Goal: Complete application form

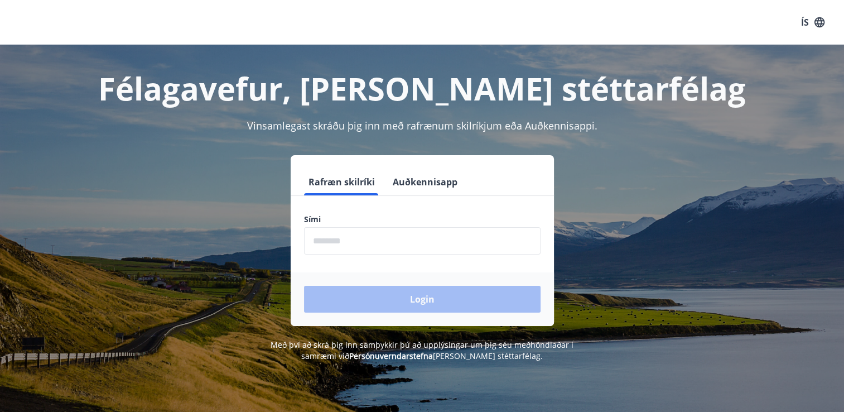
click at [352, 240] on input "phone" at bounding box center [422, 240] width 236 height 27
type input "********"
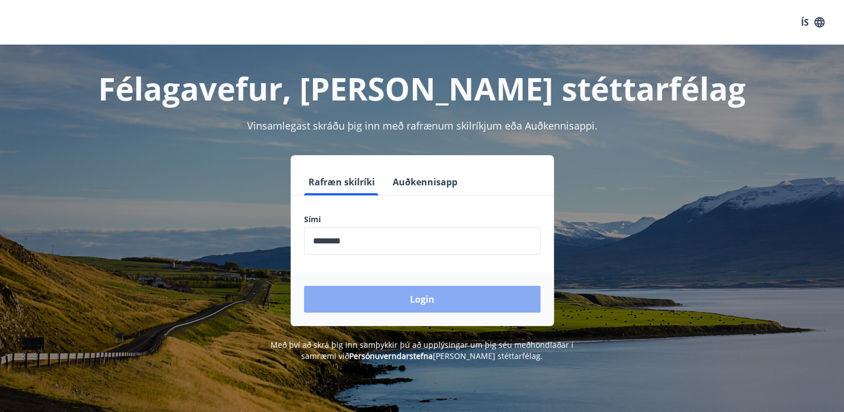
click at [396, 302] on button "Login" at bounding box center [422, 299] width 236 height 27
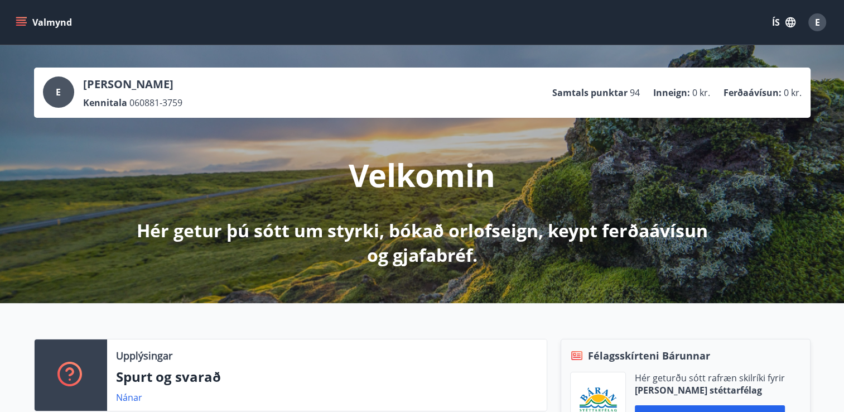
click at [20, 23] on icon "menu" at bounding box center [21, 22] width 11 height 11
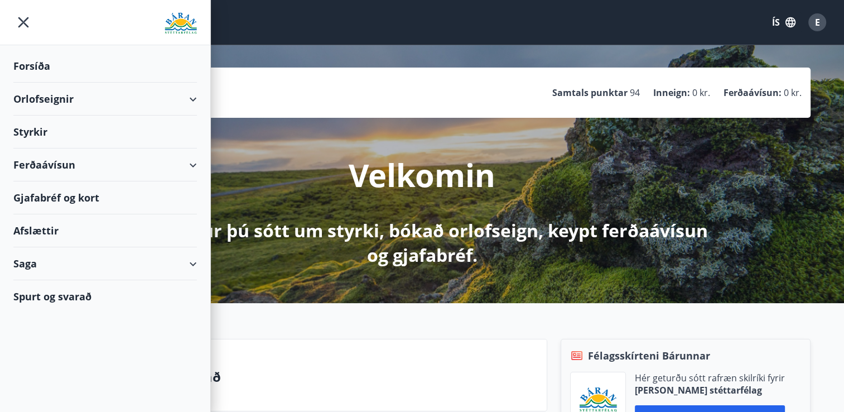
click at [42, 134] on div "Styrkir" at bounding box center [104, 131] width 183 height 33
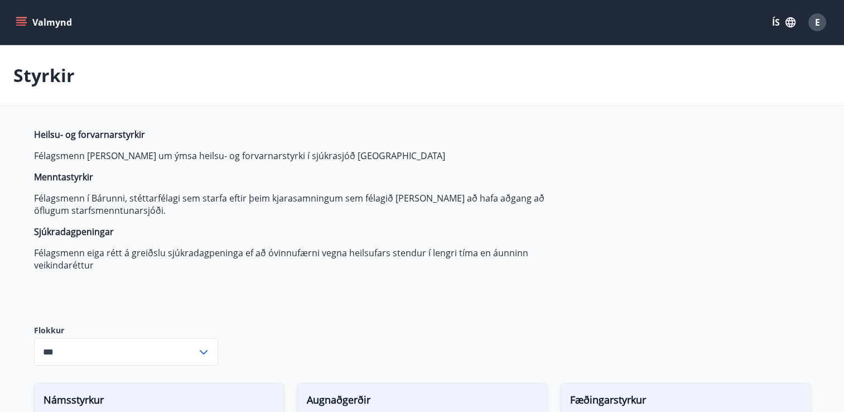
type input "***"
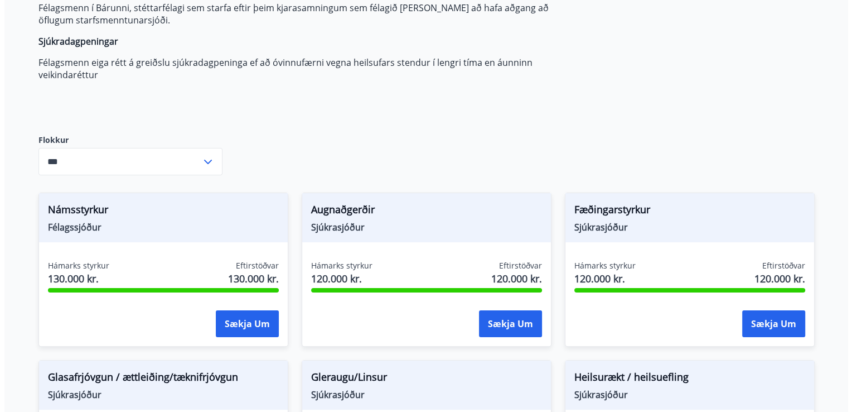
scroll to position [279, 0]
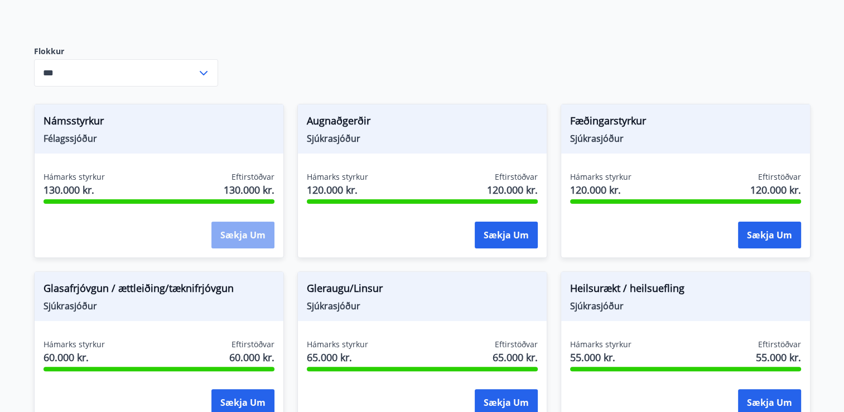
click at [232, 231] on button "Sækja um" at bounding box center [242, 234] width 63 height 27
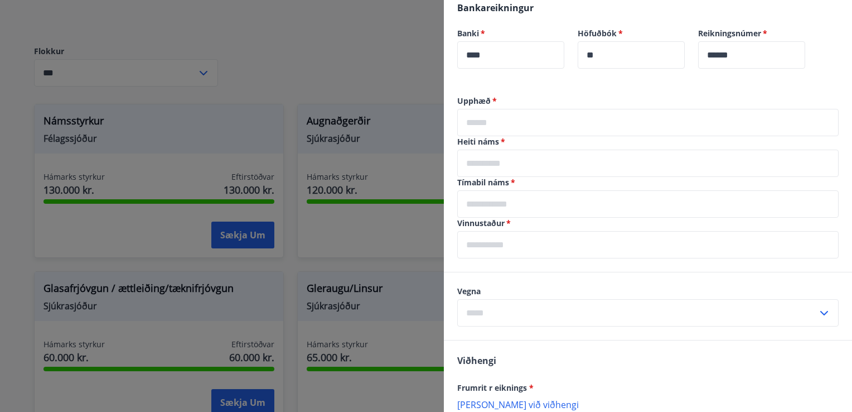
click at [537, 124] on input "text" at bounding box center [647, 122] width 381 height 27
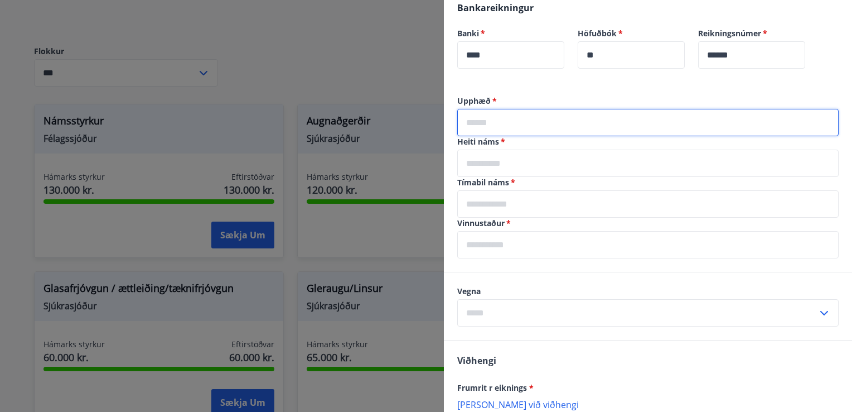
type input "*****"
type input "**********"
type input "*********"
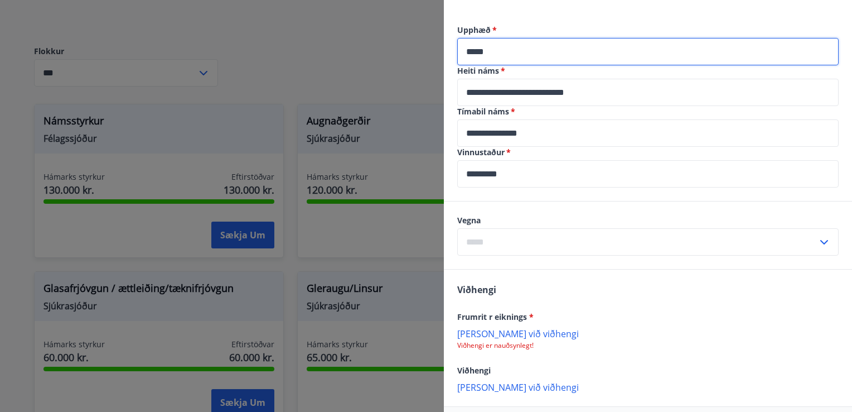
scroll to position [390, 0]
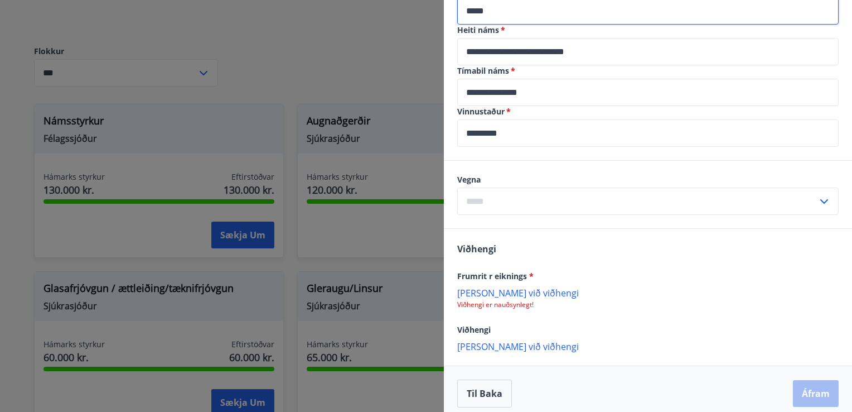
click at [507, 199] on input "text" at bounding box center [637, 200] width 360 height 27
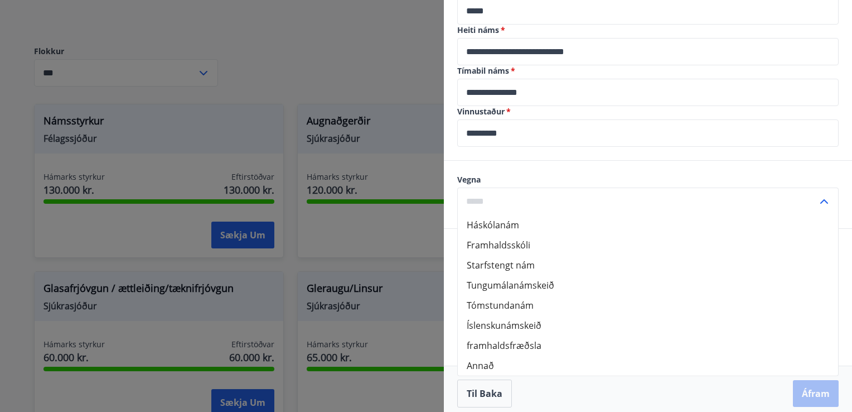
click at [504, 268] on li "Starfstengt nám" at bounding box center [648, 265] width 380 height 20
type input "**********"
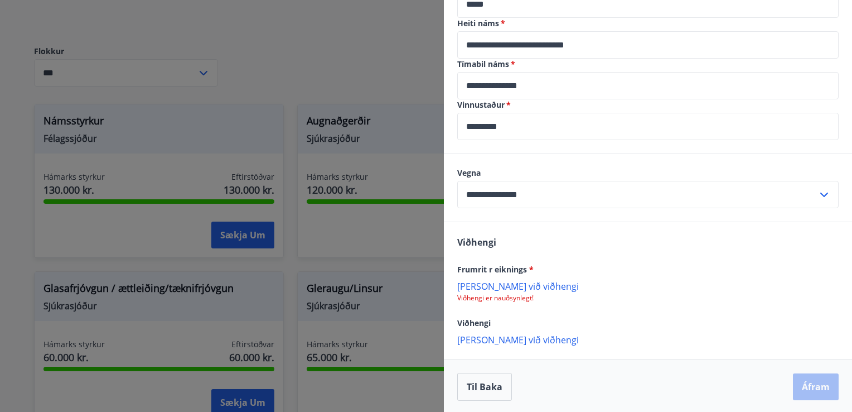
scroll to position [399, 0]
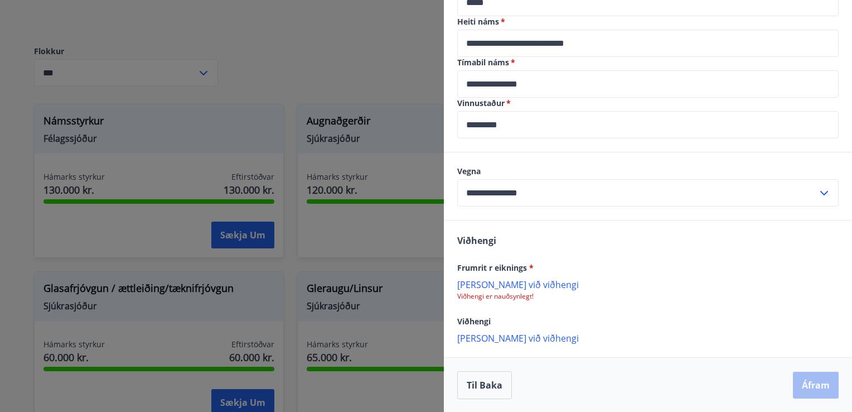
click at [500, 284] on p "[PERSON_NAME] við viðhengi" at bounding box center [647, 283] width 381 height 11
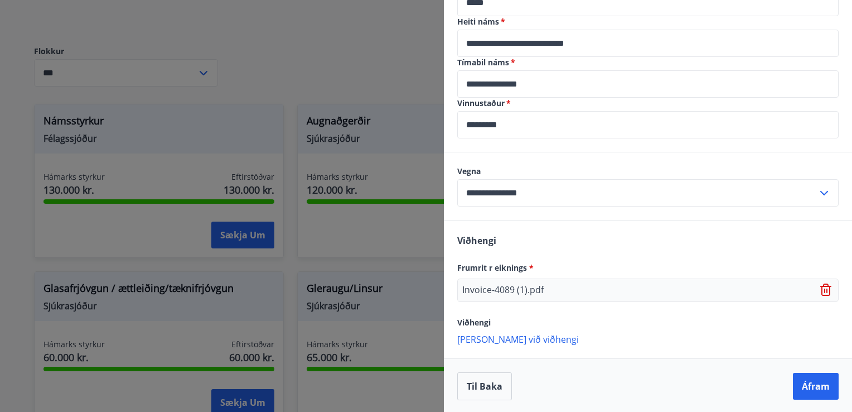
scroll to position [399, 0]
click at [509, 339] on p "[PERSON_NAME] við viðhengi" at bounding box center [647, 337] width 381 height 11
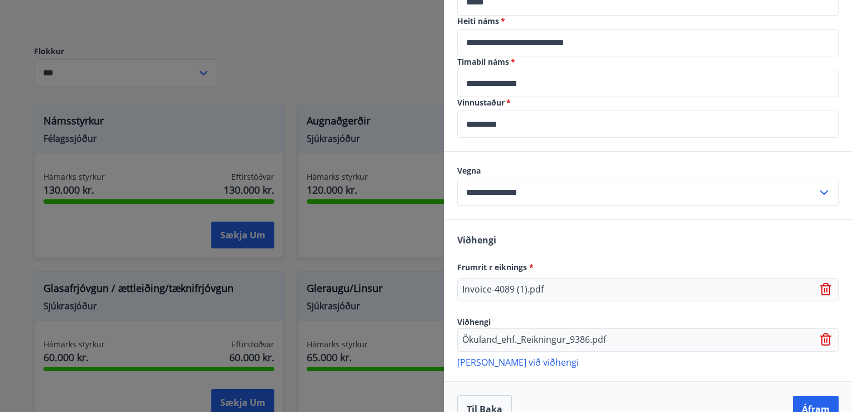
click at [489, 363] on p "[PERSON_NAME] við viðhengi" at bounding box center [647, 361] width 381 height 11
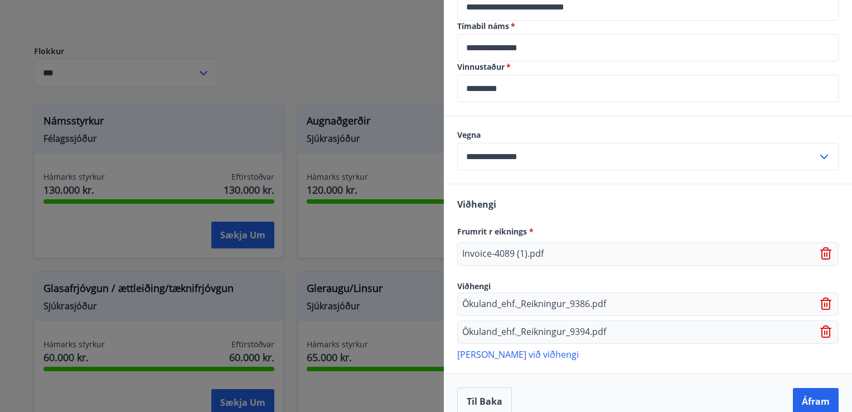
scroll to position [451, 0]
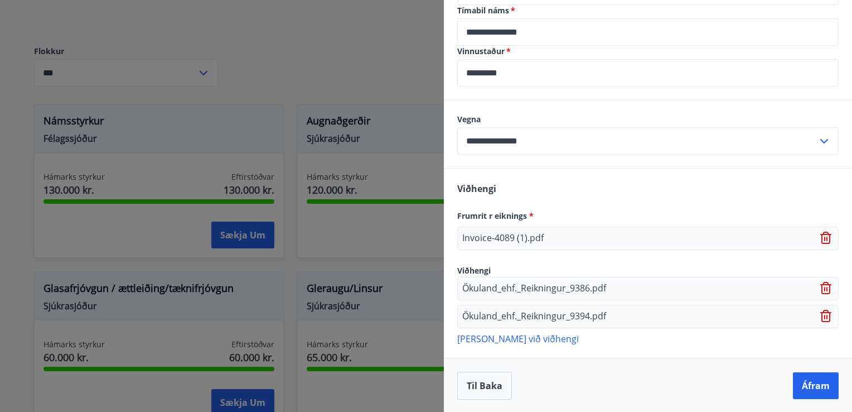
click at [500, 337] on p "[PERSON_NAME] við viðhengi" at bounding box center [647, 337] width 381 height 11
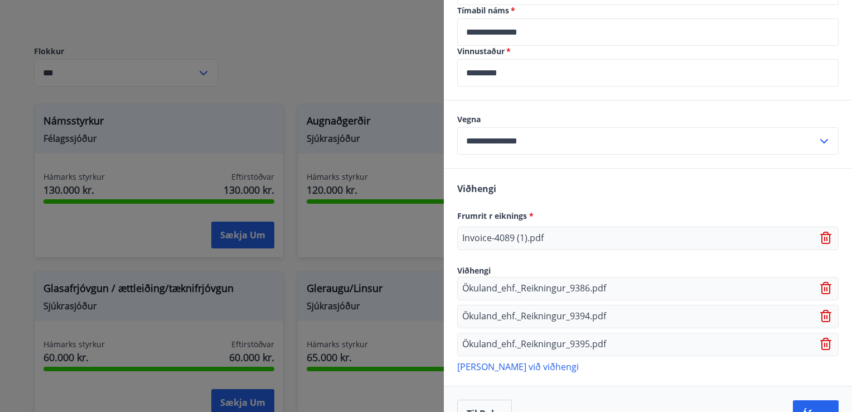
click at [510, 367] on p "[PERSON_NAME] við viðhengi" at bounding box center [647, 365] width 381 height 11
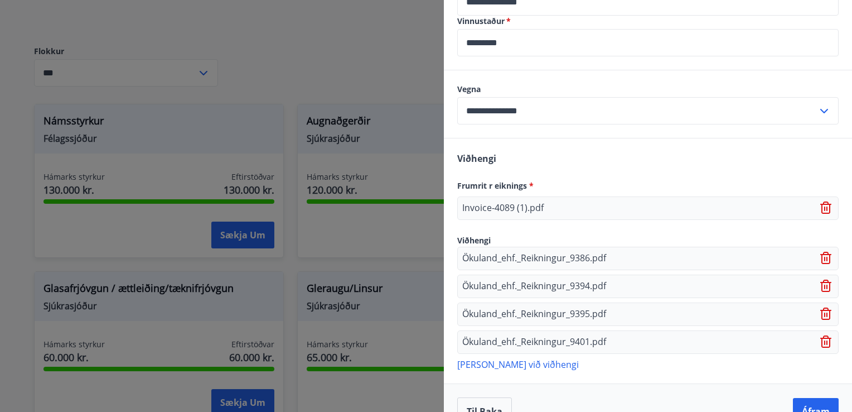
scroll to position [506, 0]
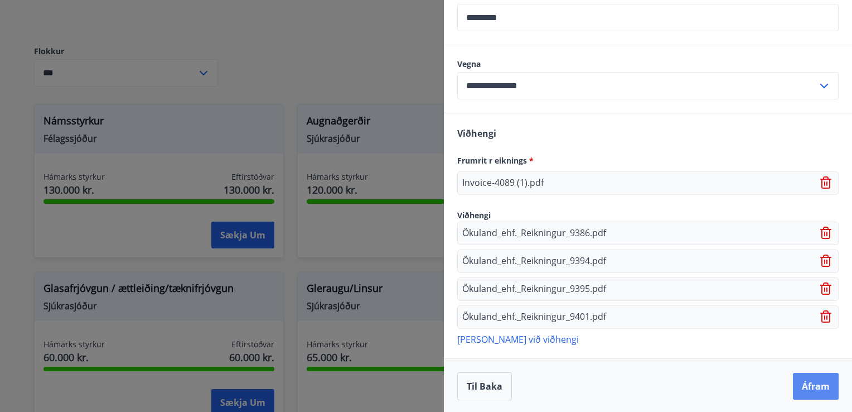
click at [814, 382] on button "Áfram" at bounding box center [816, 386] width 46 height 27
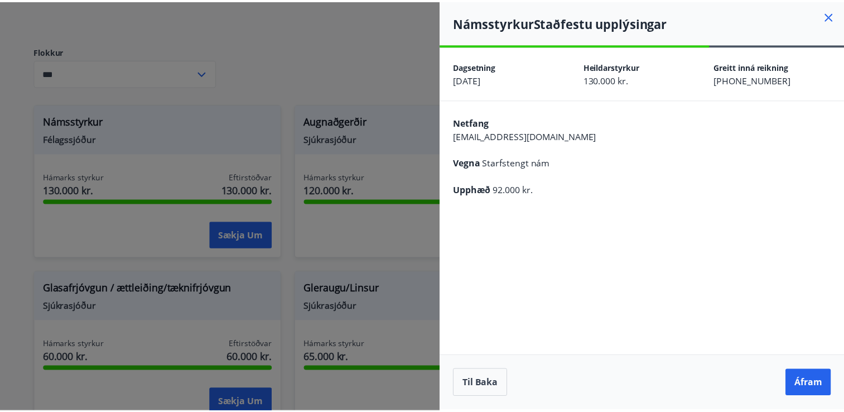
scroll to position [0, 0]
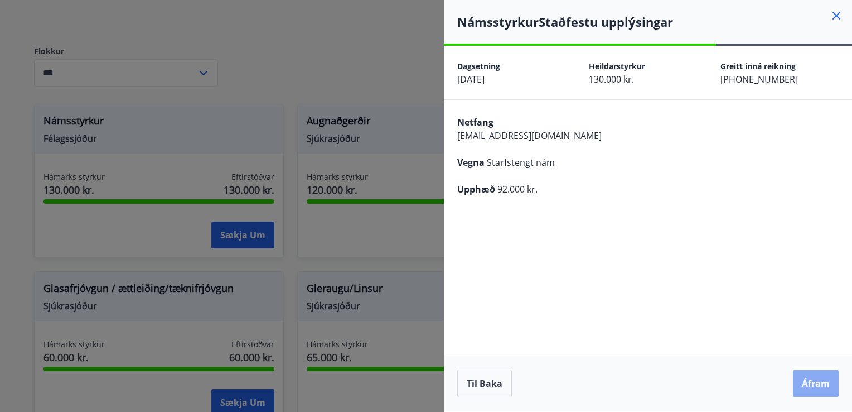
click at [826, 387] on button "Áfram" at bounding box center [816, 383] width 46 height 27
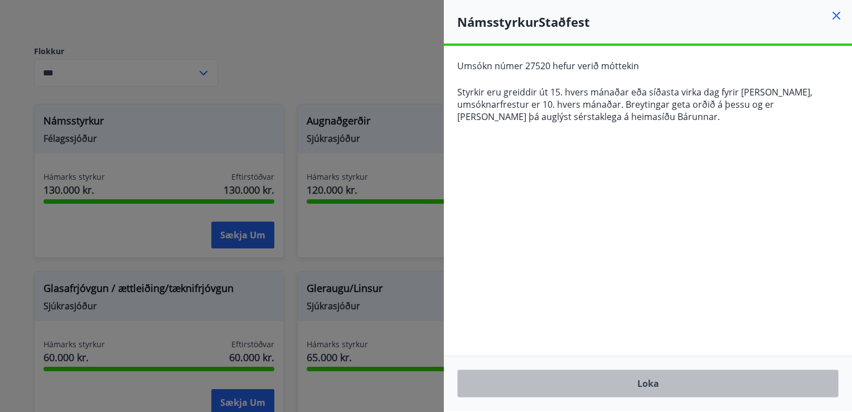
click at [660, 381] on button "Loka" at bounding box center [647, 383] width 381 height 28
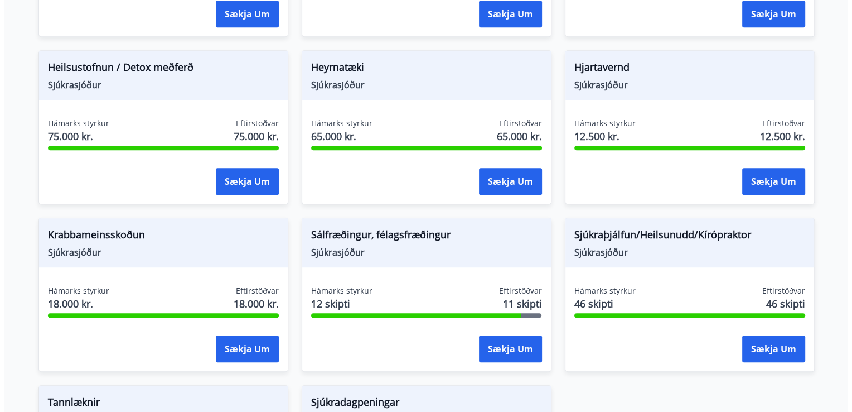
scroll to position [669, 0]
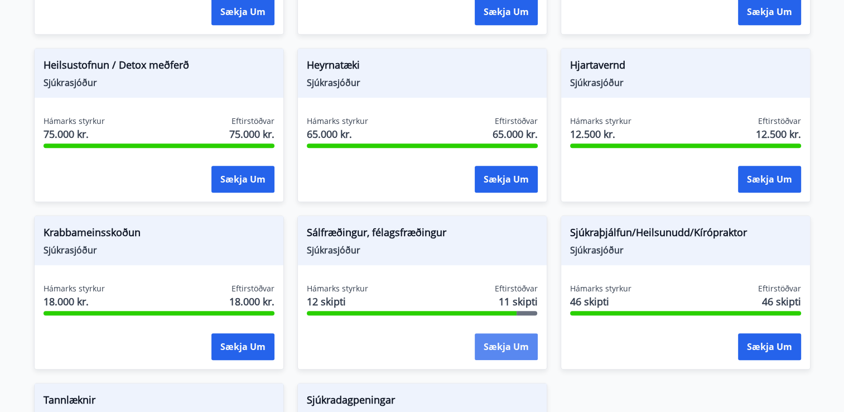
click at [490, 341] on button "Sækja um" at bounding box center [506, 346] width 63 height 27
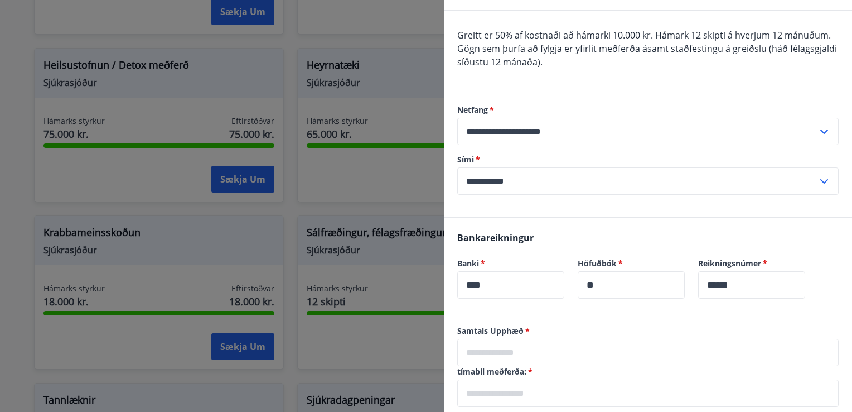
scroll to position [223, 0]
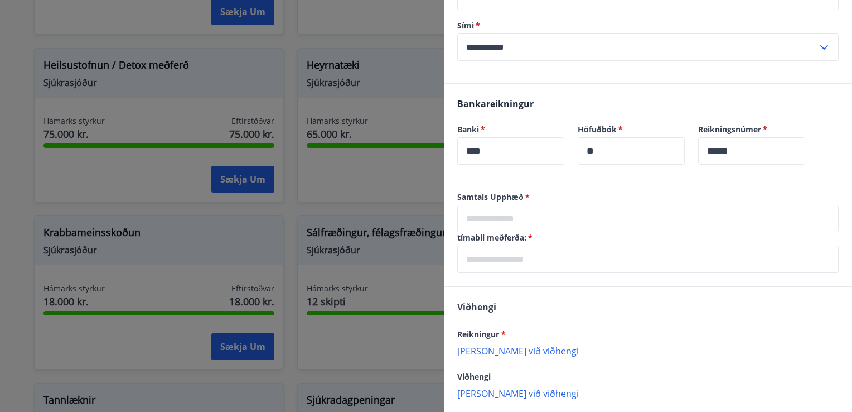
click at [546, 212] on input "text" at bounding box center [647, 218] width 381 height 27
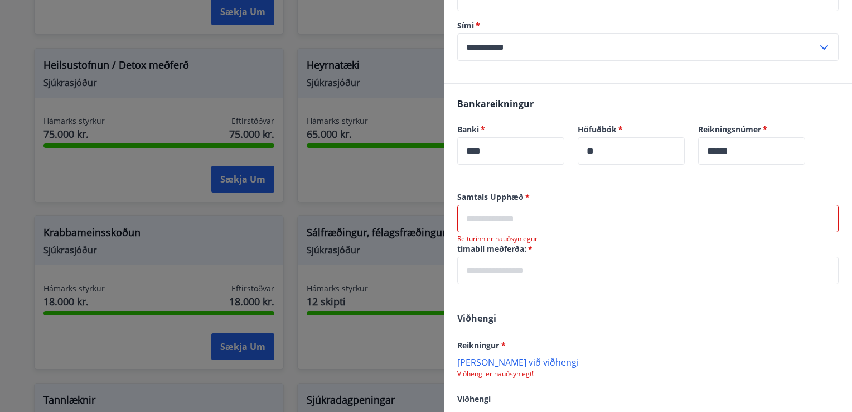
click at [526, 212] on input "text" at bounding box center [647, 218] width 381 height 27
type input "*****"
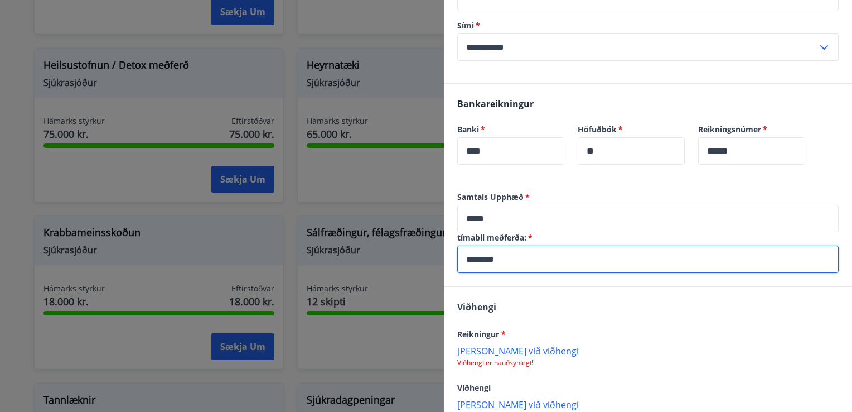
click at [525, 258] on input "********" at bounding box center [647, 258] width 381 height 27
drag, startPoint x: 512, startPoint y: 258, endPoint x: 457, endPoint y: 257, distance: 54.7
click at [457, 257] on input "********" at bounding box center [647, 258] width 381 height 27
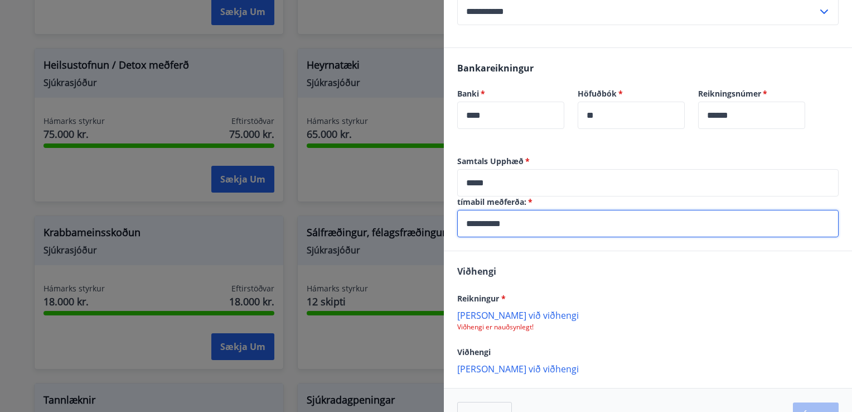
scroll to position [289, 0]
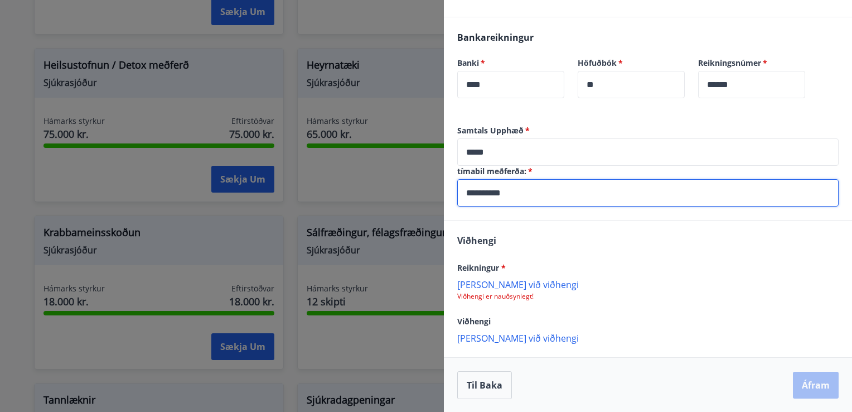
type input "**********"
click at [497, 284] on p "[PERSON_NAME] við viðhengi" at bounding box center [647, 283] width 381 height 11
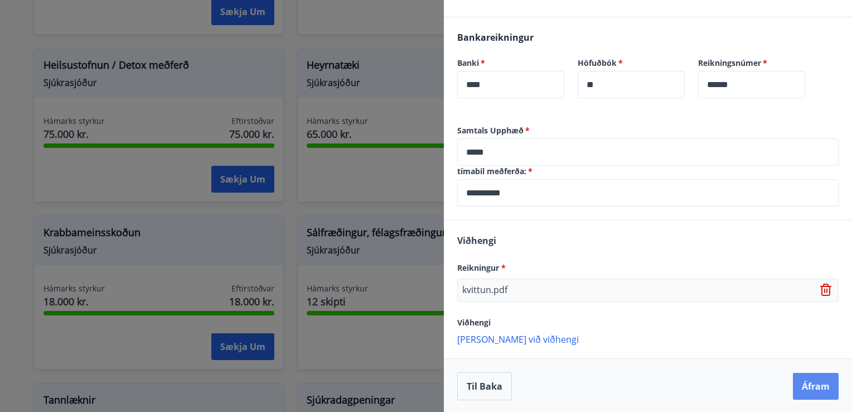
click at [814, 378] on button "Áfram" at bounding box center [816, 386] width 46 height 27
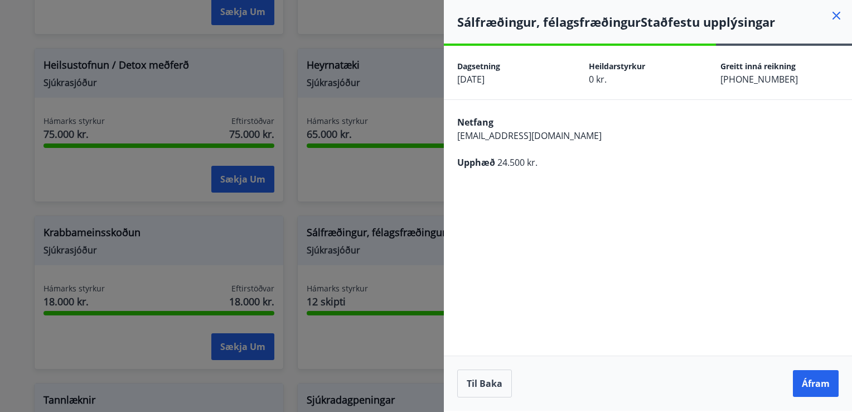
scroll to position [0, 0]
click at [481, 376] on button "Til baka" at bounding box center [484, 383] width 55 height 28
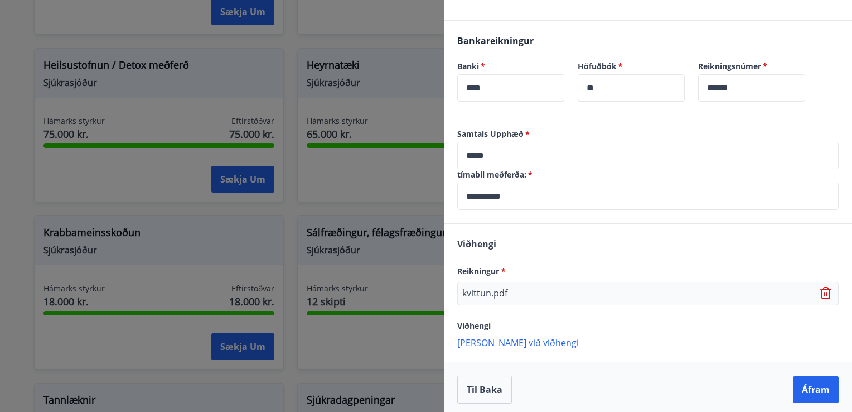
scroll to position [290, 0]
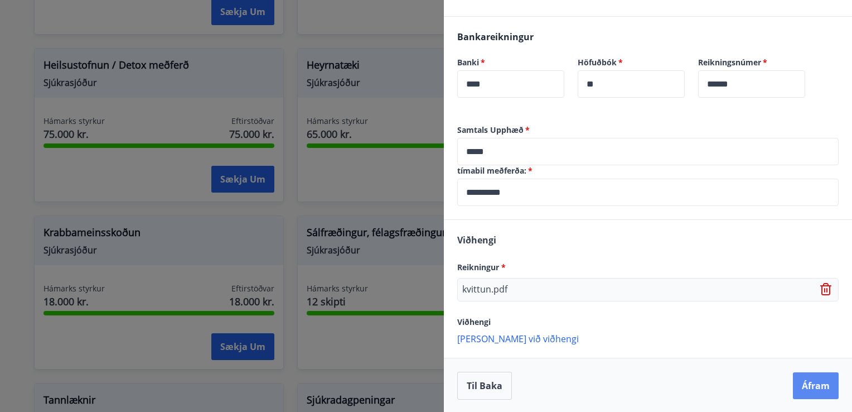
click at [806, 387] on button "Áfram" at bounding box center [816, 385] width 46 height 27
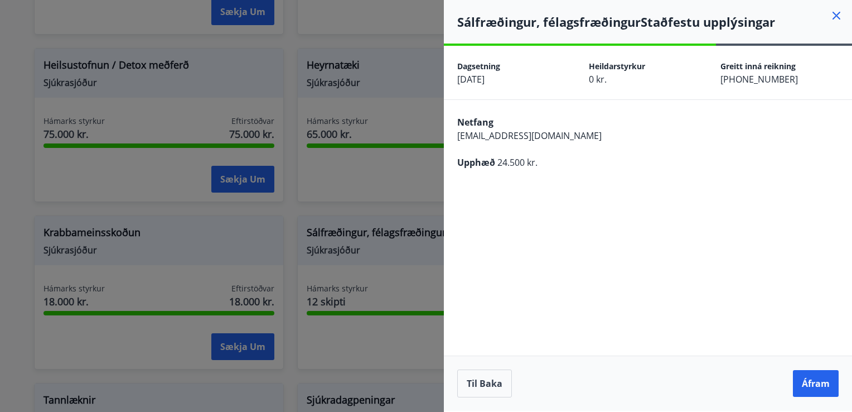
scroll to position [0, 0]
click at [812, 378] on button "Áfram" at bounding box center [816, 383] width 46 height 27
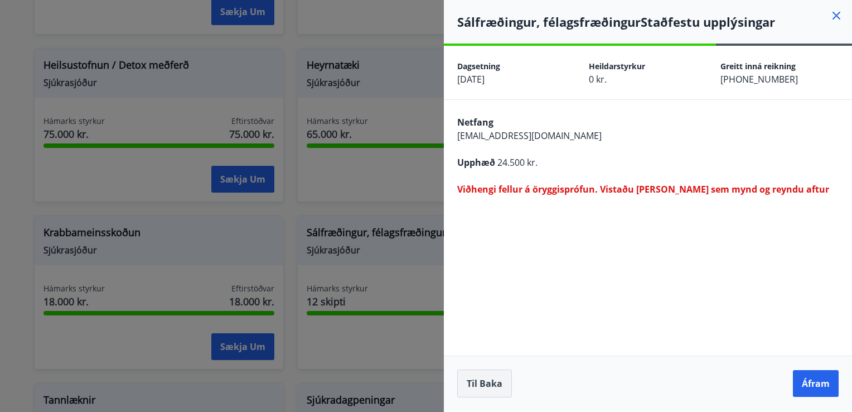
click at [475, 380] on button "Til baka" at bounding box center [484, 383] width 55 height 28
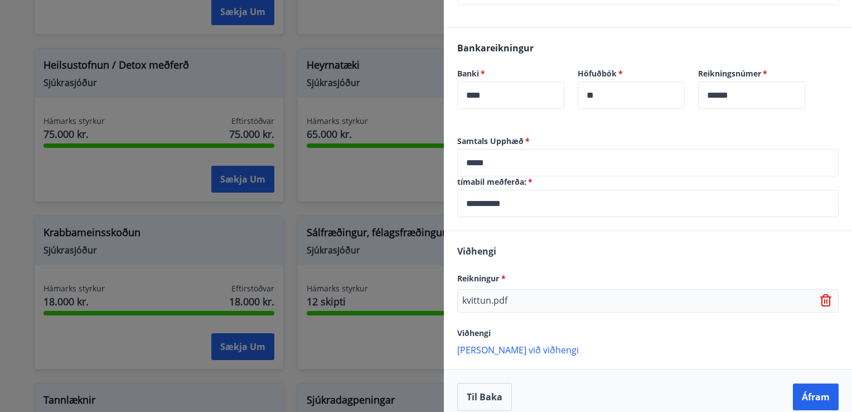
scroll to position [290, 0]
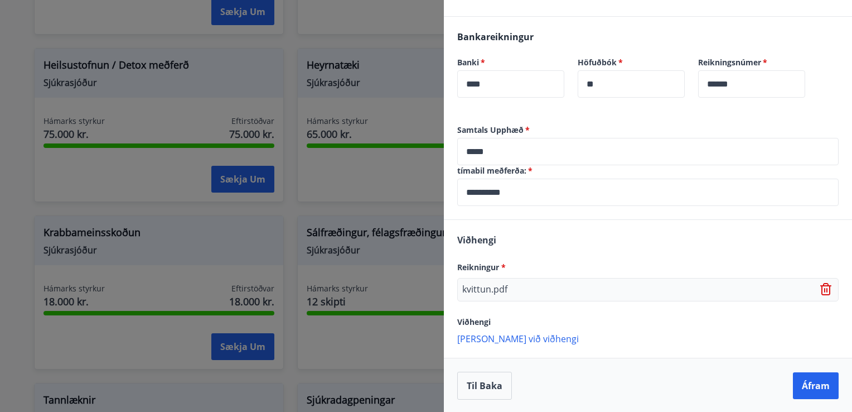
click at [820, 286] on icon at bounding box center [826, 289] width 13 height 13
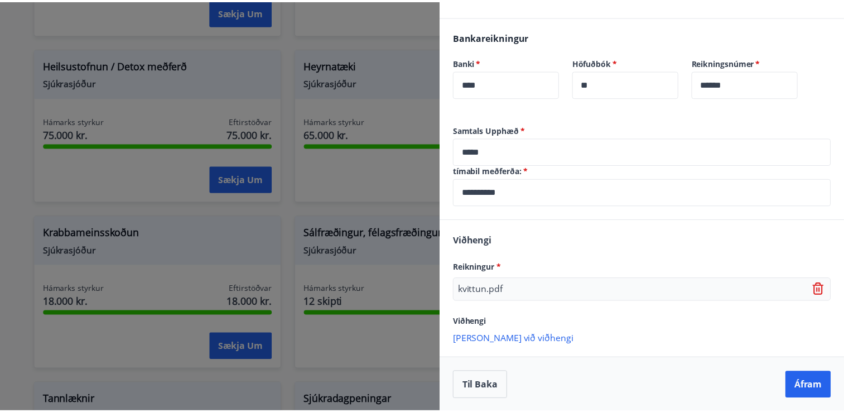
scroll to position [289, 0]
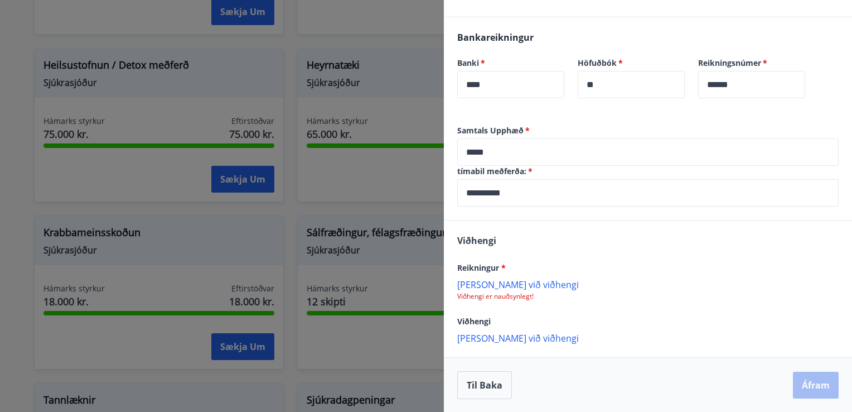
click at [491, 281] on p "[PERSON_NAME] við viðhengi" at bounding box center [647, 283] width 381 height 11
click at [482, 386] on button "Til baka" at bounding box center [484, 385] width 55 height 28
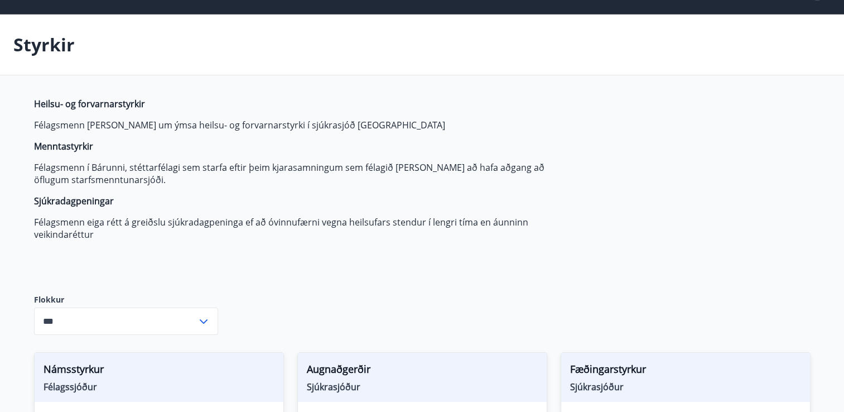
scroll to position [0, 0]
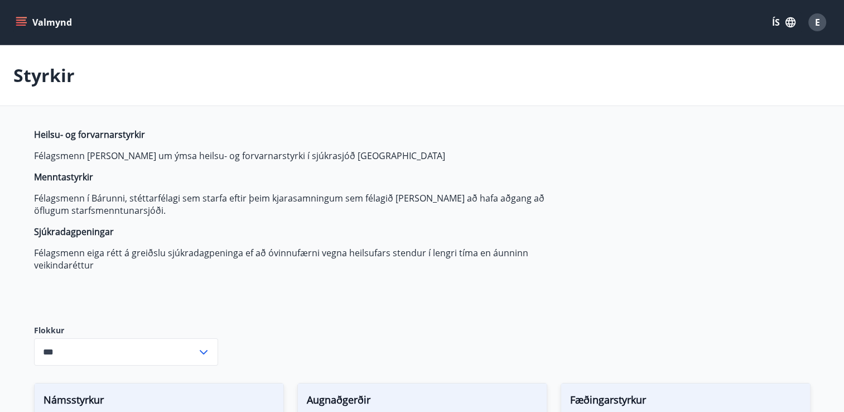
click at [17, 23] on icon "menu" at bounding box center [22, 22] width 12 height 1
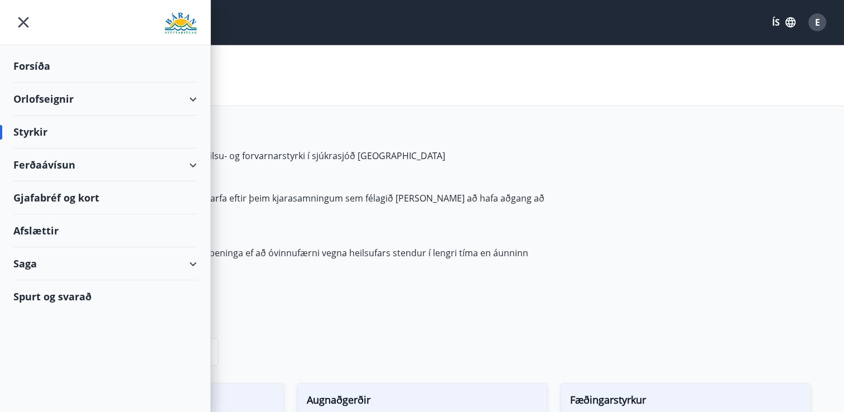
click at [31, 131] on div "Styrkir" at bounding box center [104, 131] width 183 height 33
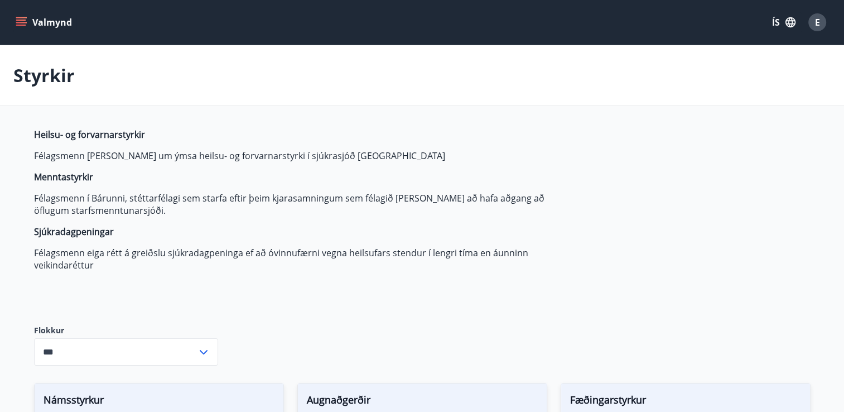
click at [816, 24] on span "E" at bounding box center [817, 22] width 5 height 12
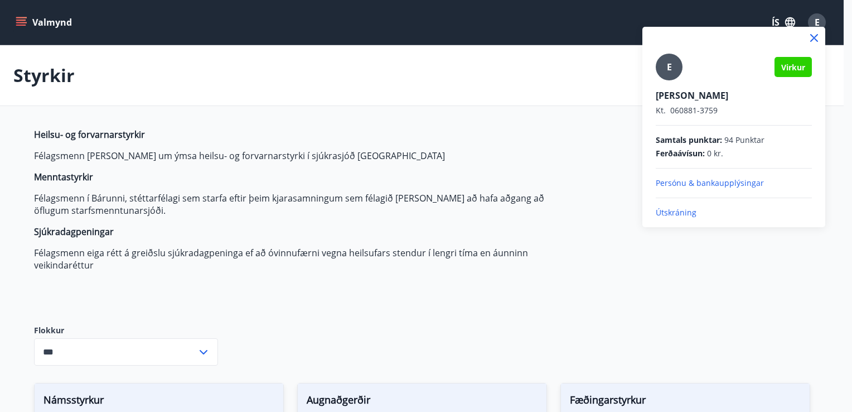
click at [665, 214] on p "Útskráning" at bounding box center [734, 212] width 156 height 11
